Goal: Information Seeking & Learning: Learn about a topic

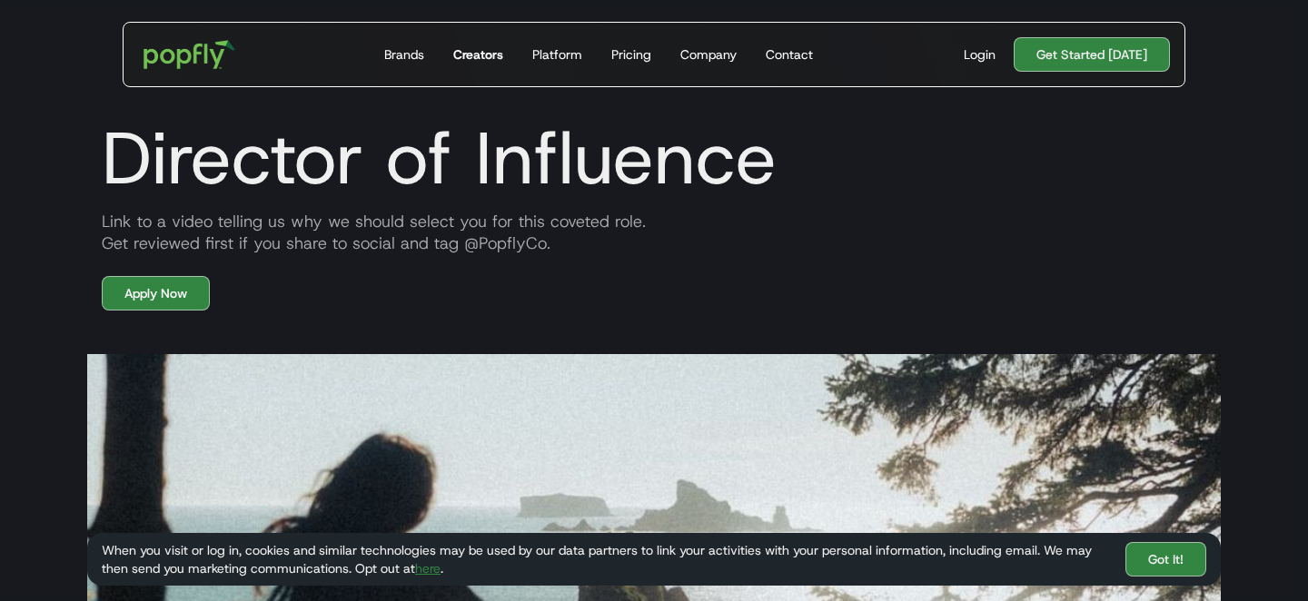
click at [469, 57] on div "Creators" at bounding box center [478, 54] width 50 height 18
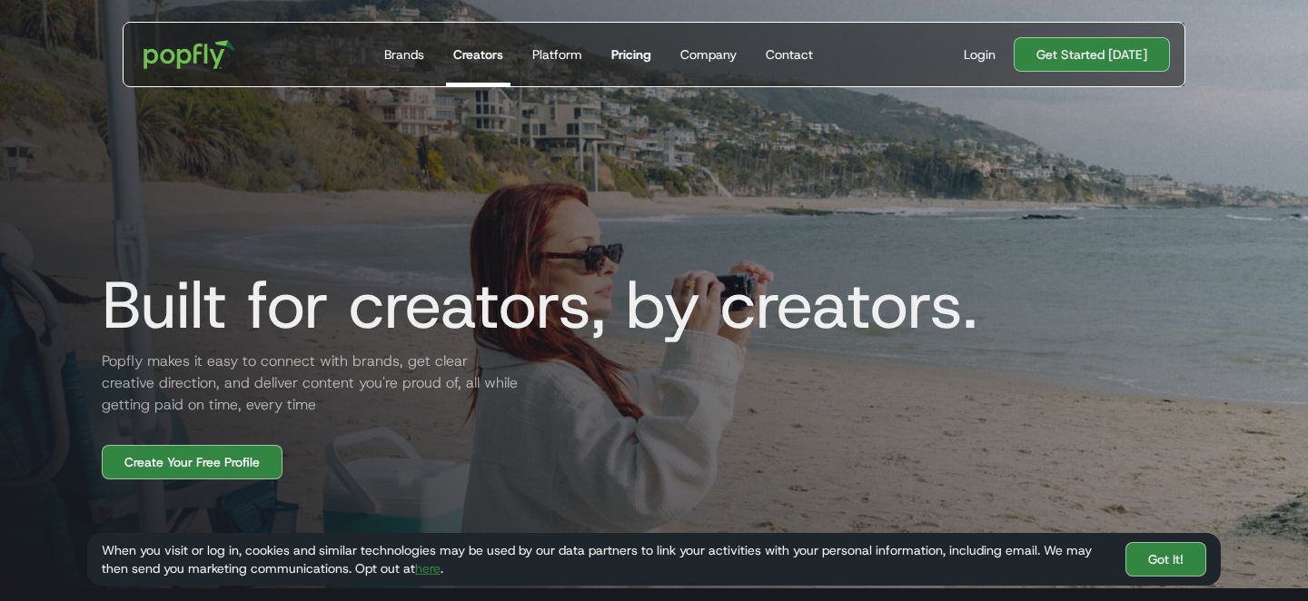
click at [651, 61] on div "Pricing" at bounding box center [631, 54] width 40 height 18
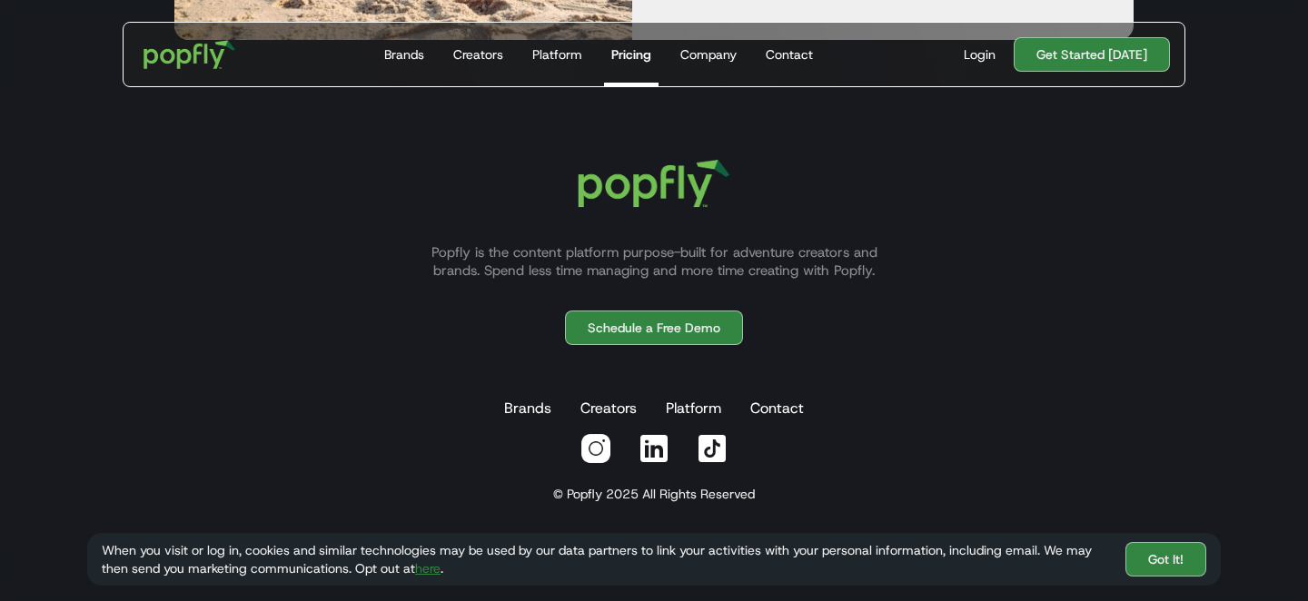
scroll to position [1375, 0]
